Goal: Information Seeking & Learning: Learn about a topic

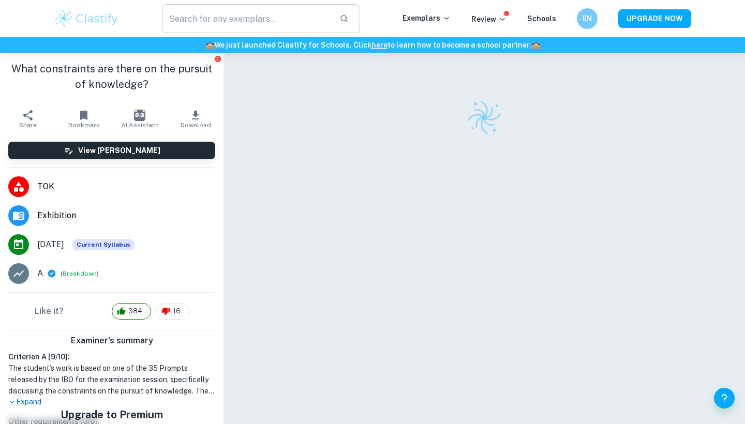
click at [222, 20] on input "text" at bounding box center [246, 18] width 169 height 29
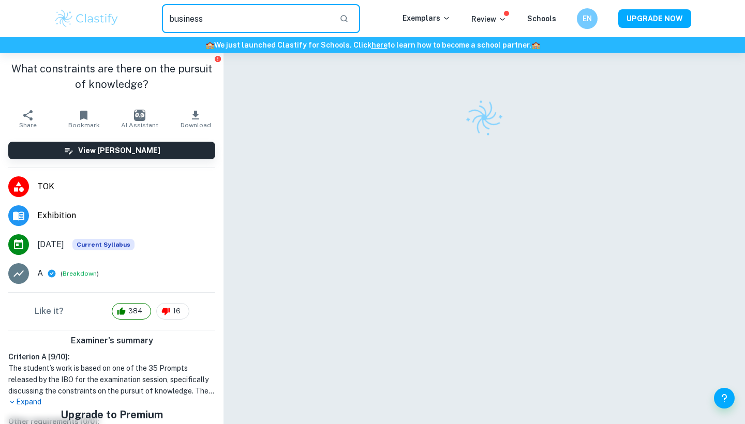
type input "business"
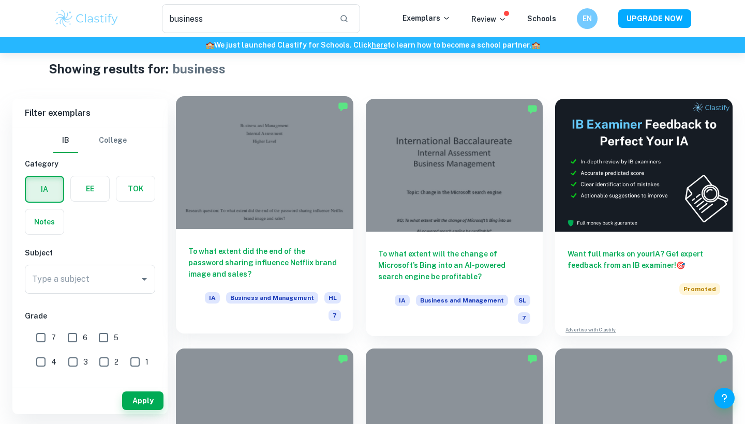
scroll to position [13, 0]
click at [267, 226] on div at bounding box center [265, 163] width 178 height 133
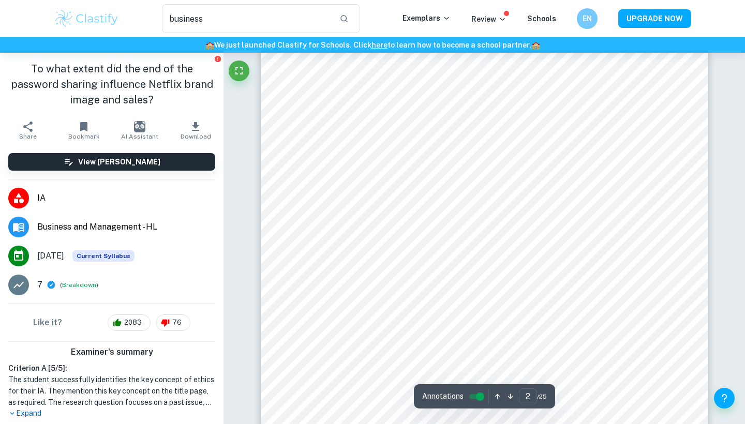
scroll to position [747, 0]
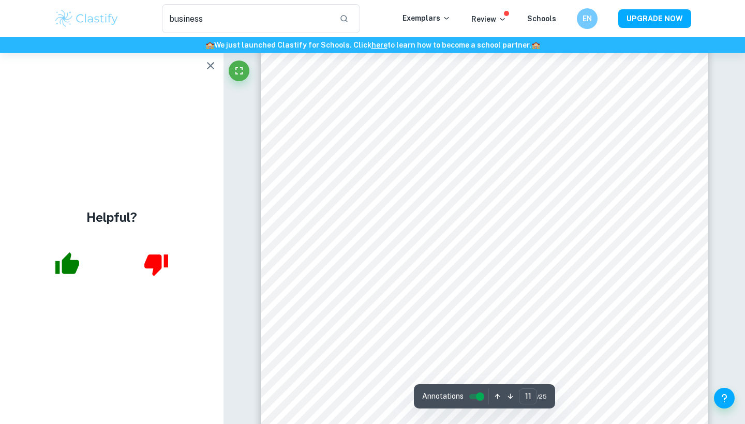
scroll to position [6505, 0]
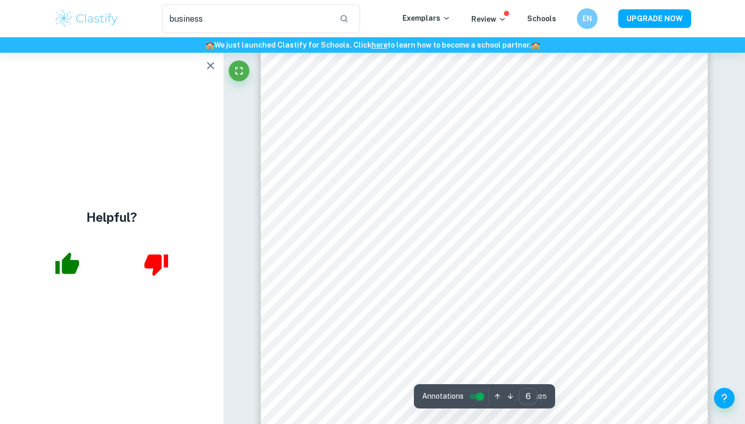
scroll to position [3352, 0]
click at [71, 264] on icon "button" at bounding box center [67, 264] width 24 height 22
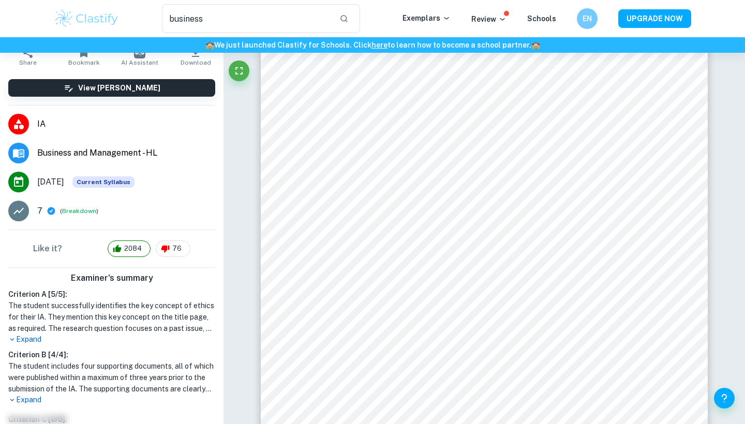
scroll to position [72, 0]
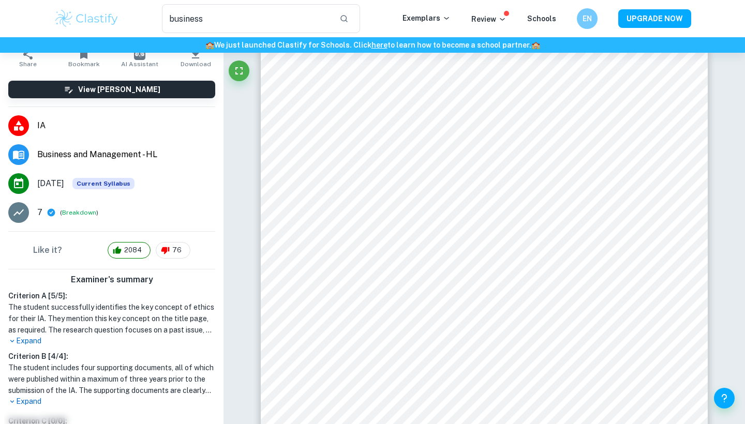
click at [28, 347] on div "Criterion A [ 5 / 5 ]: The student successfully identifies the key concept of e…" at bounding box center [111, 348] width 215 height 117
click at [34, 341] on p "Expand" at bounding box center [111, 341] width 207 height 11
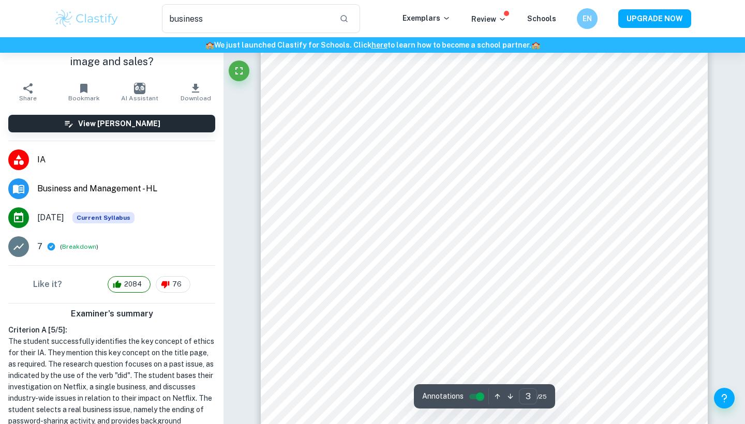
scroll to position [2043, 0]
type input "4"
